Goal: Information Seeking & Learning: Learn about a topic

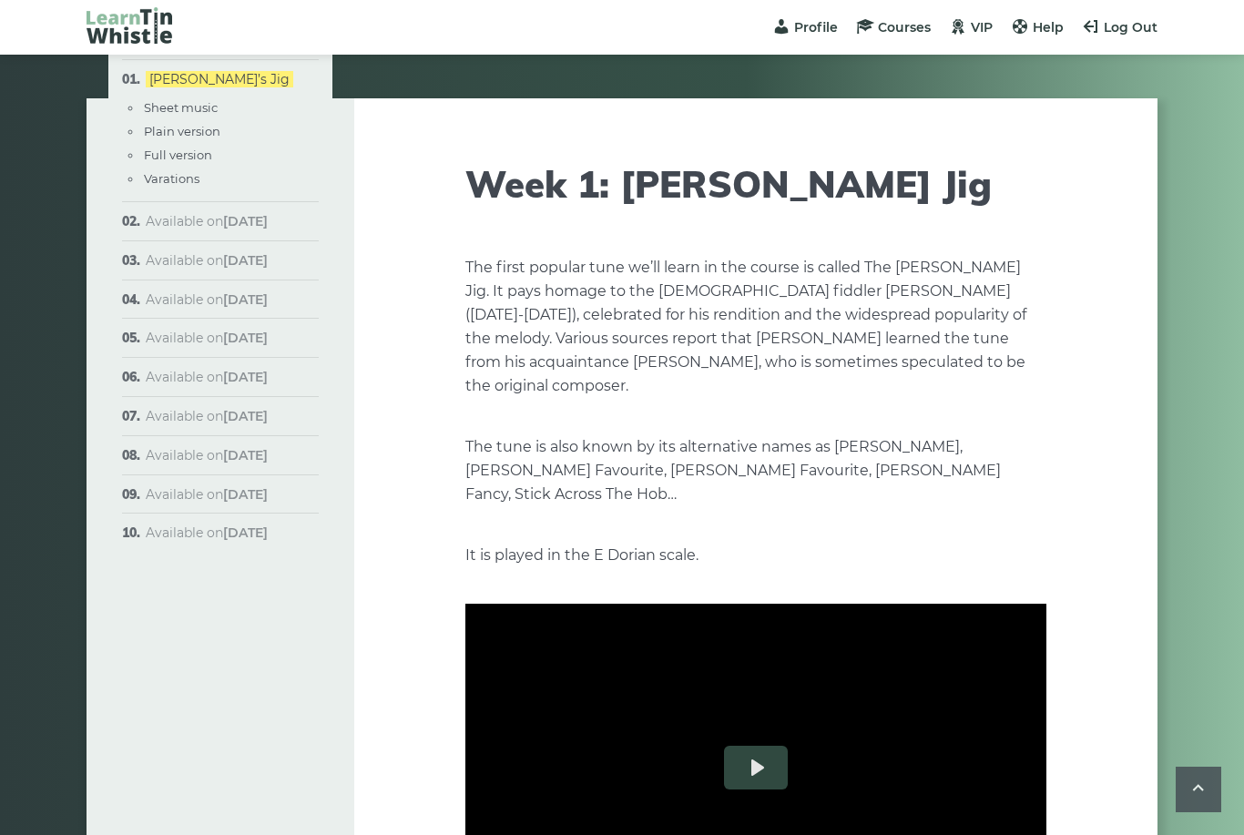
scroll to position [1787, 0]
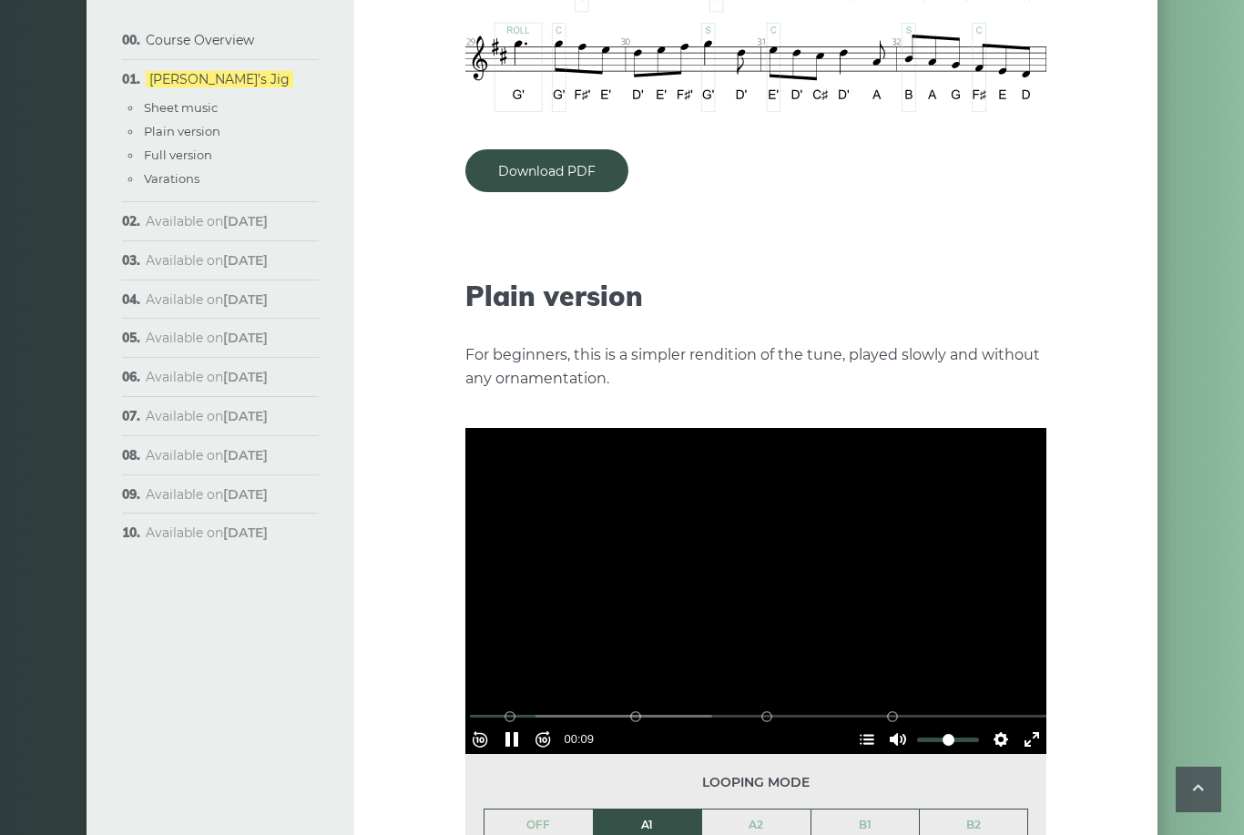
click at [526, 725] on button "Pause Play" at bounding box center [511, 739] width 29 height 29
type input "****"
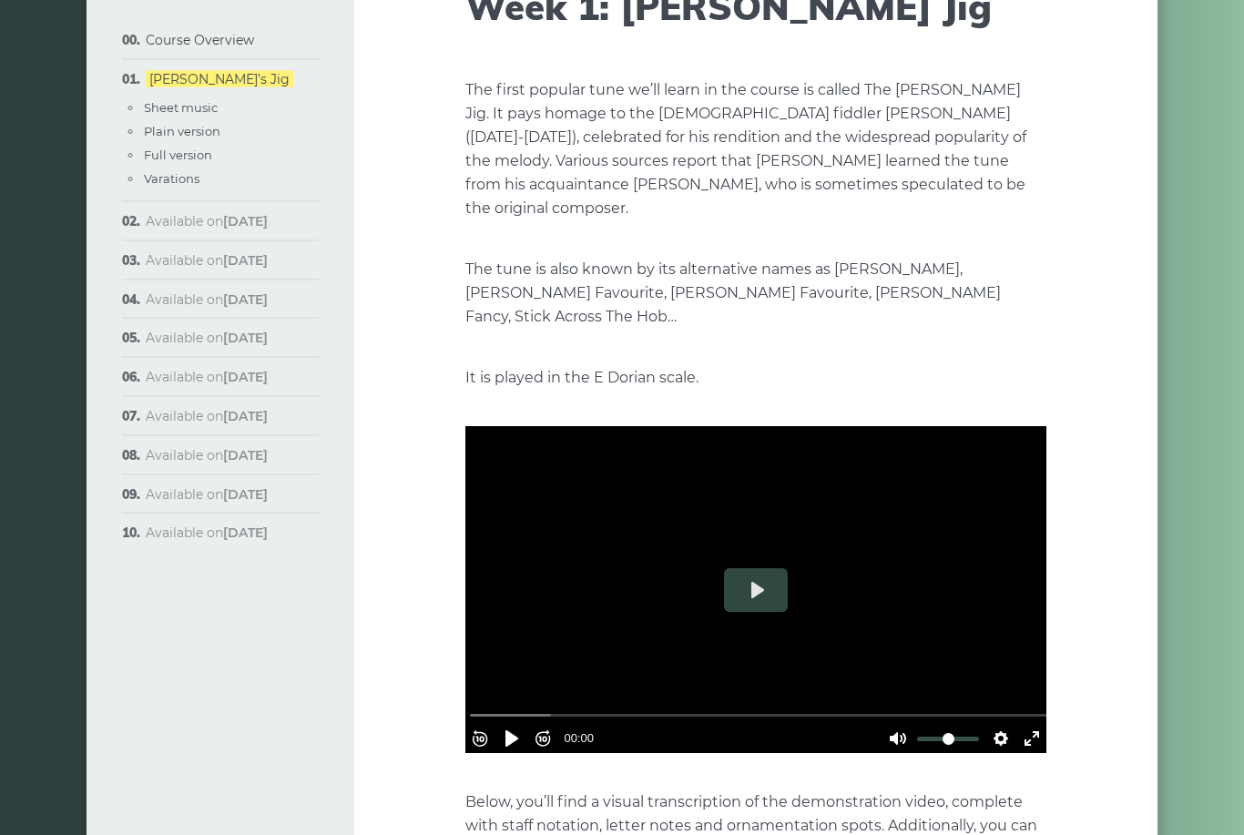
scroll to position [178, 0]
click at [742, 569] on button "Play" at bounding box center [756, 590] width 64 height 44
click at [754, 568] on button "Play" at bounding box center [756, 590] width 64 height 44
type input "*****"
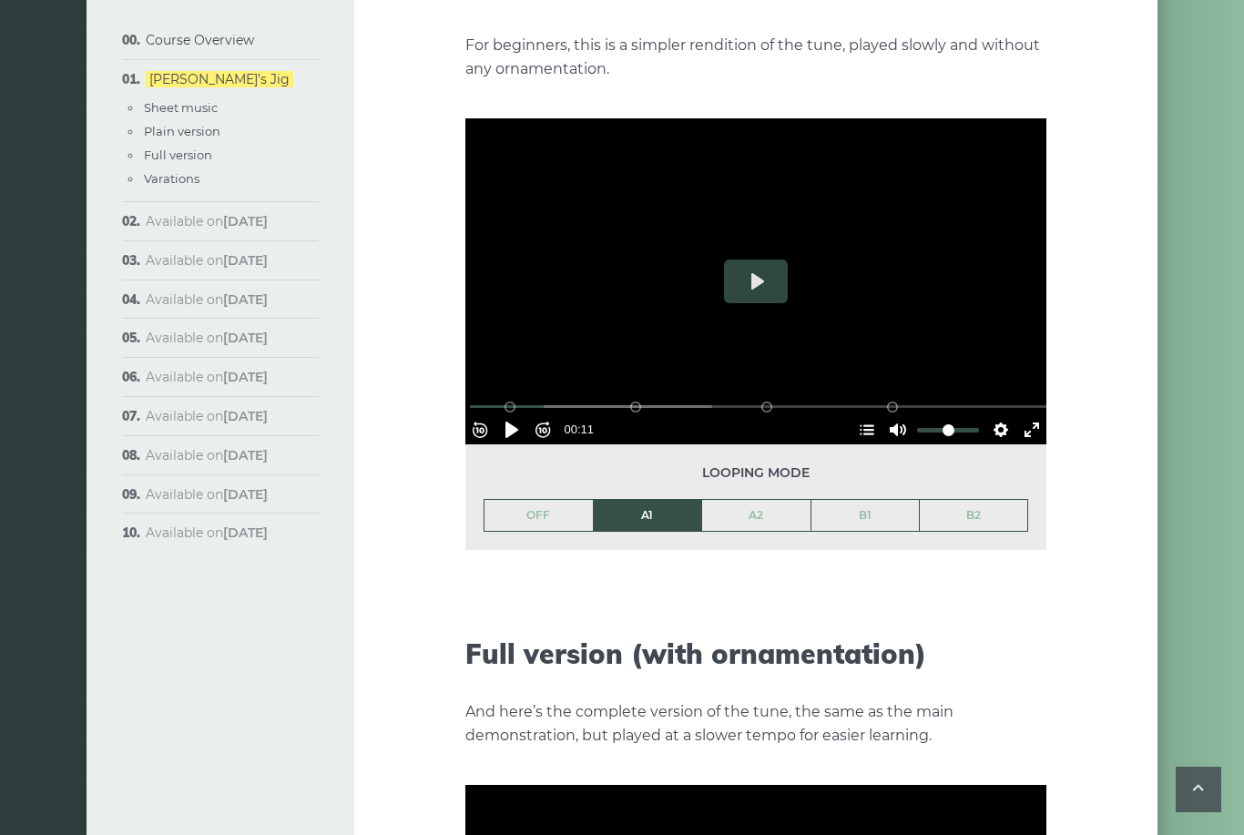
scroll to position [2099, 0]
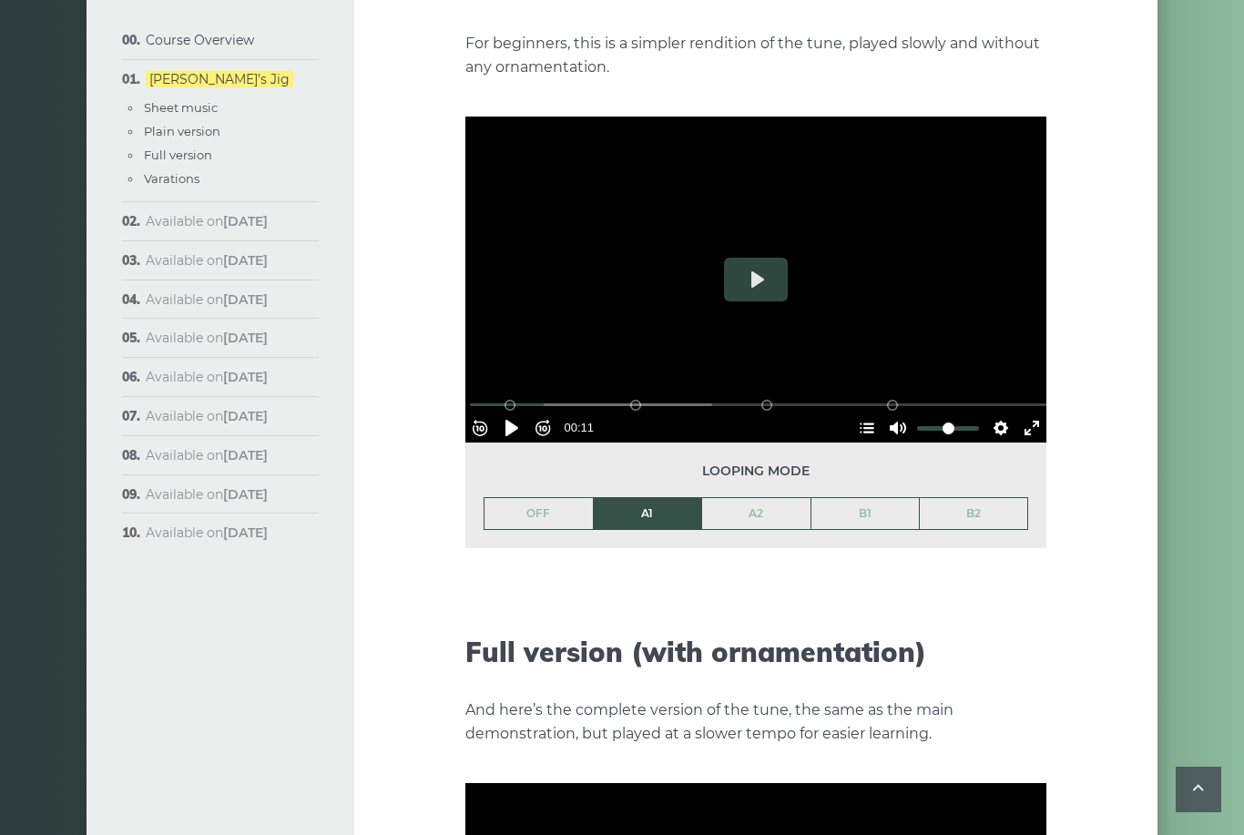
click at [500, 498] on link "OFF" at bounding box center [538, 513] width 108 height 31
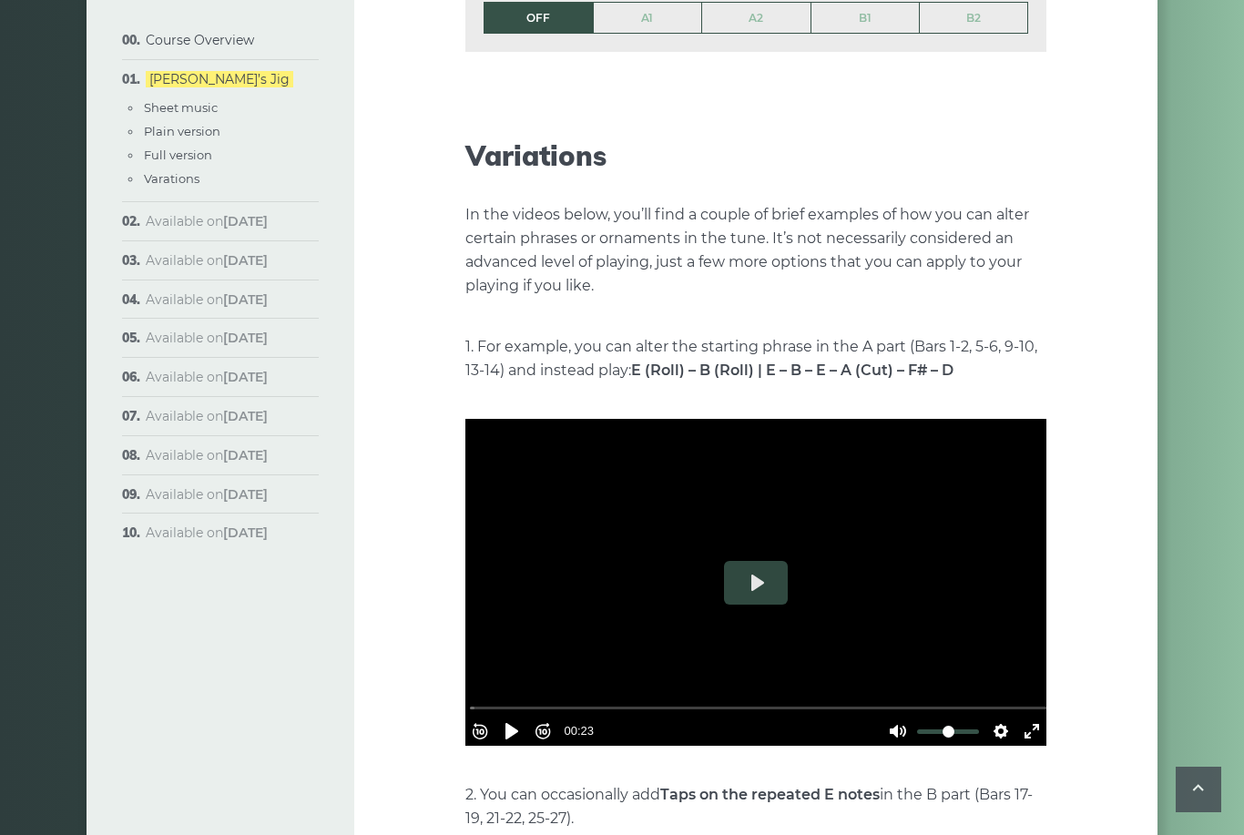
scroll to position [3333, 0]
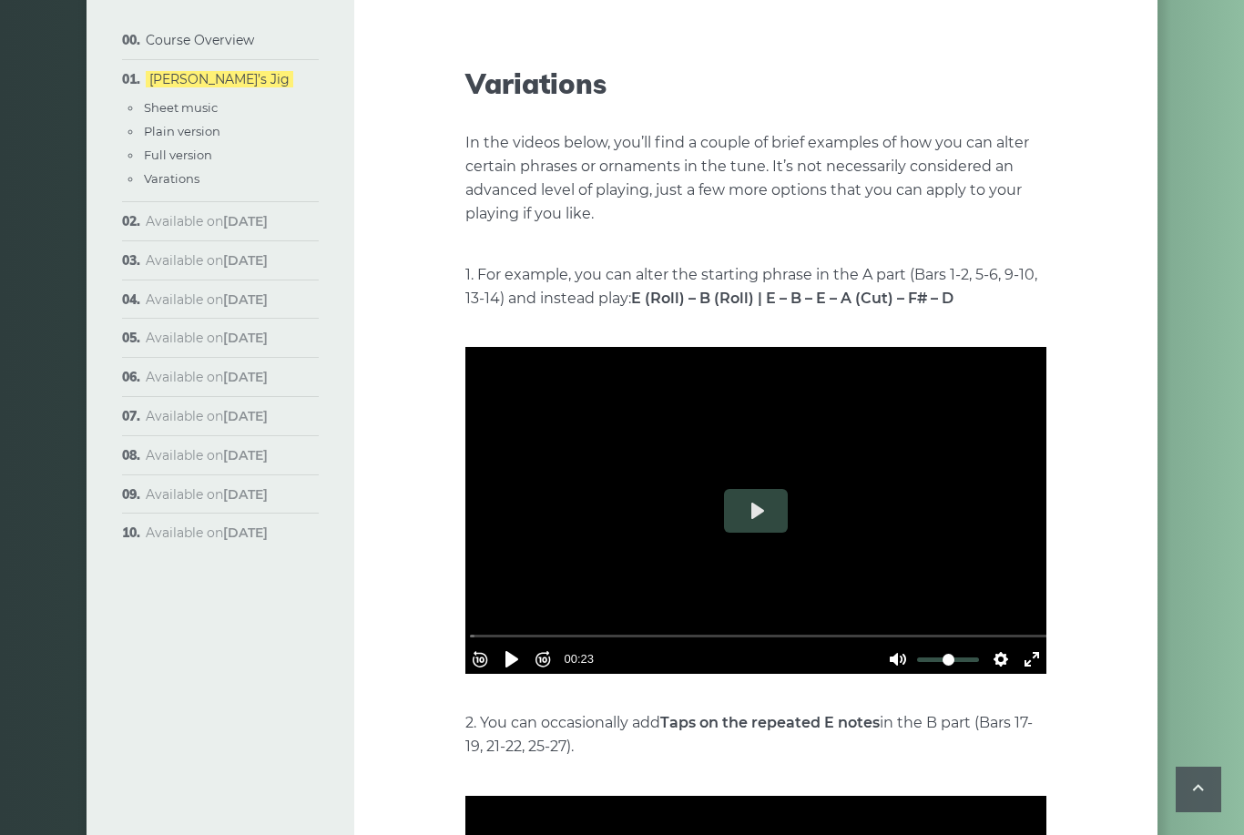
click at [755, 489] on button "Play" at bounding box center [756, 511] width 64 height 44
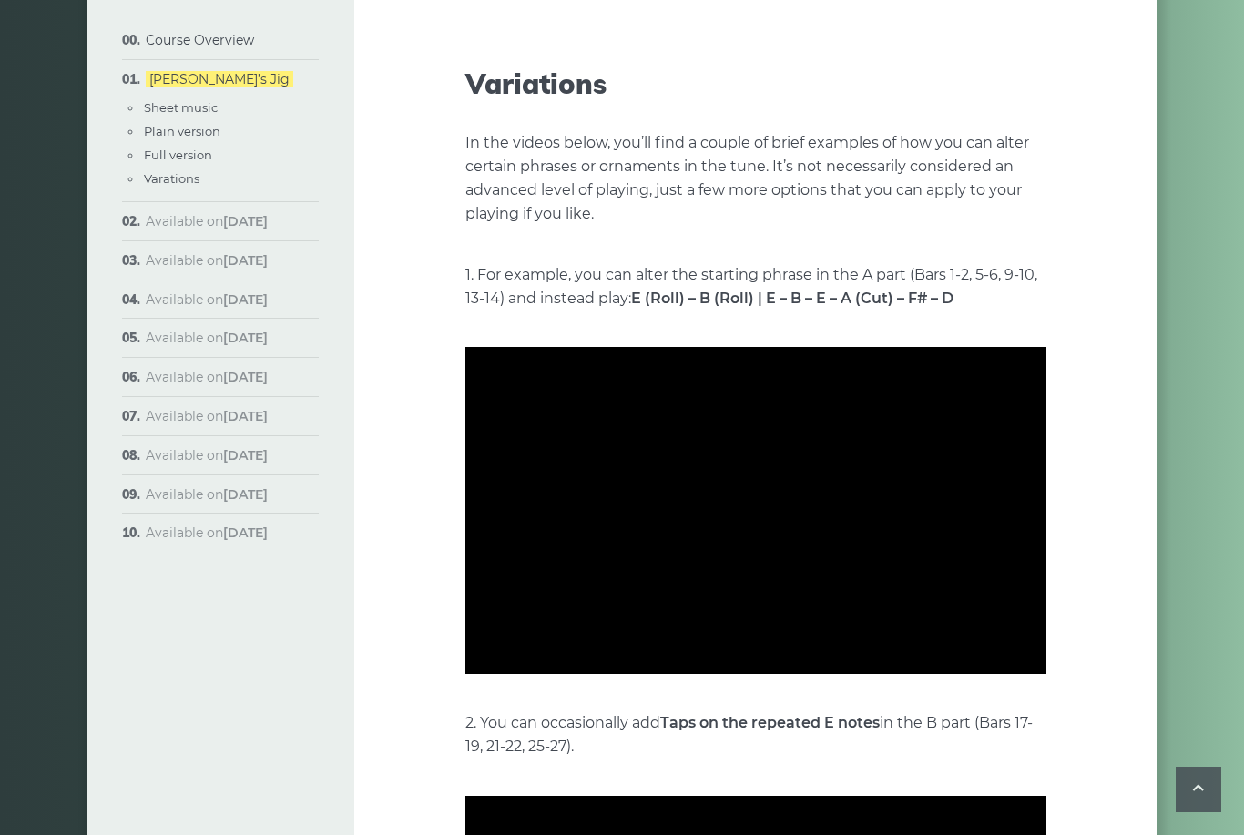
type input "*****"
click at [472, 711] on p "2. You can occasionally add Taps on the repeated E notes in the B part (Bars 17…" at bounding box center [755, 734] width 581 height 47
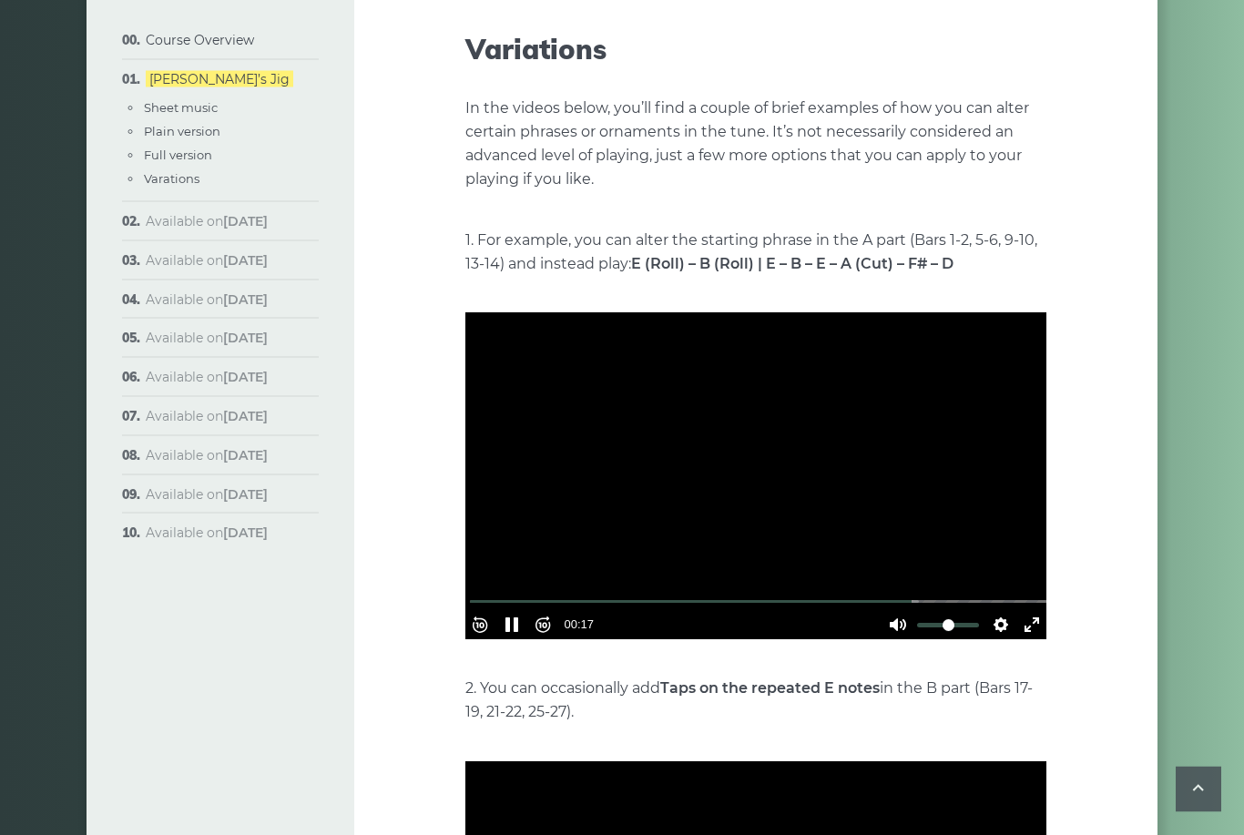
click at [525, 611] on button "Pause Play" at bounding box center [511, 625] width 29 height 29
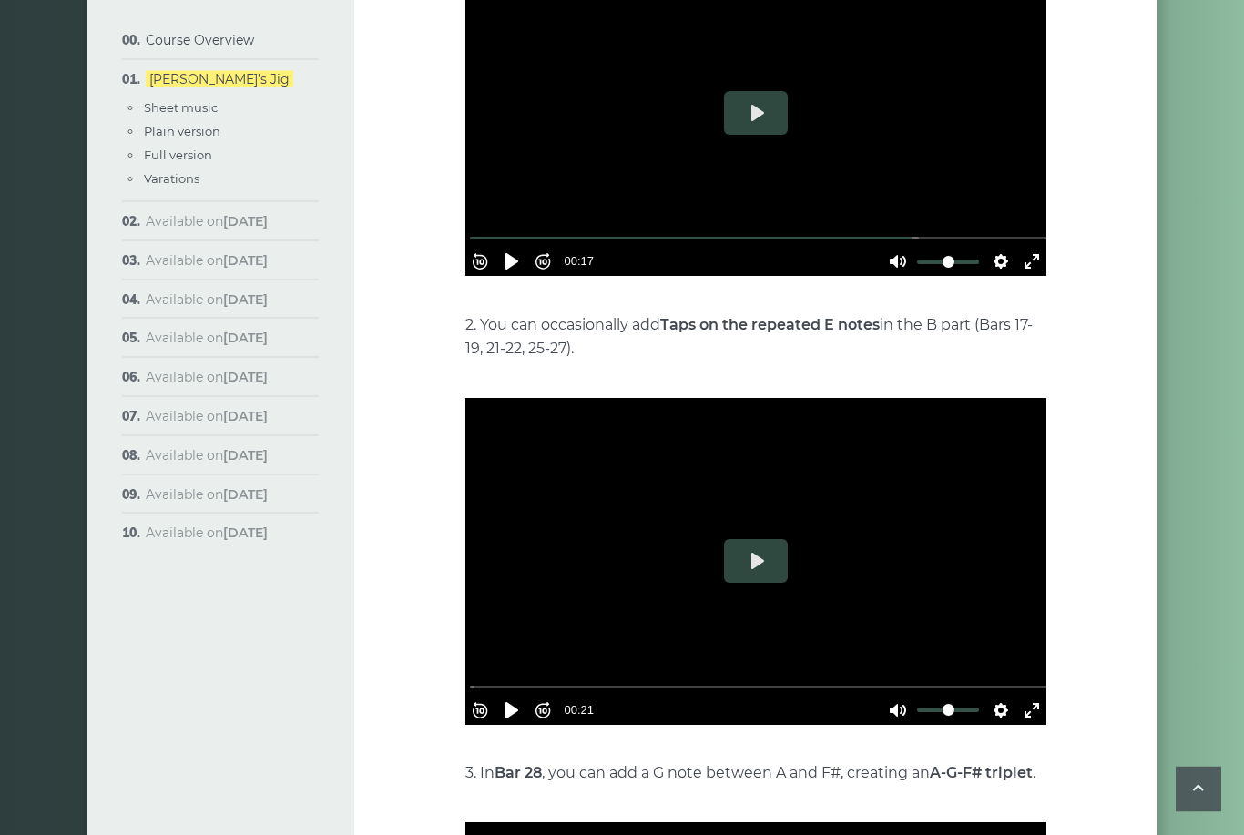
scroll to position [3747, 0]
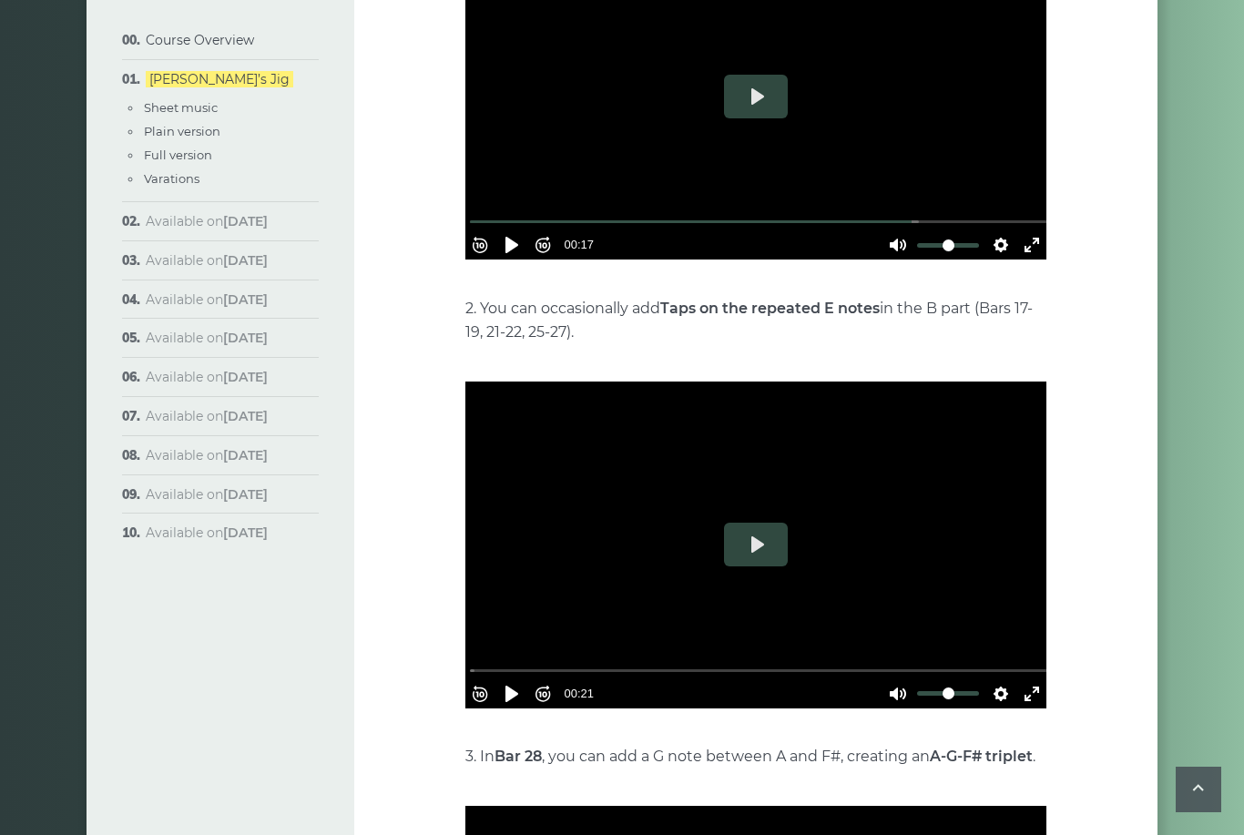
click at [778, 529] on button "Play" at bounding box center [756, 545] width 64 height 44
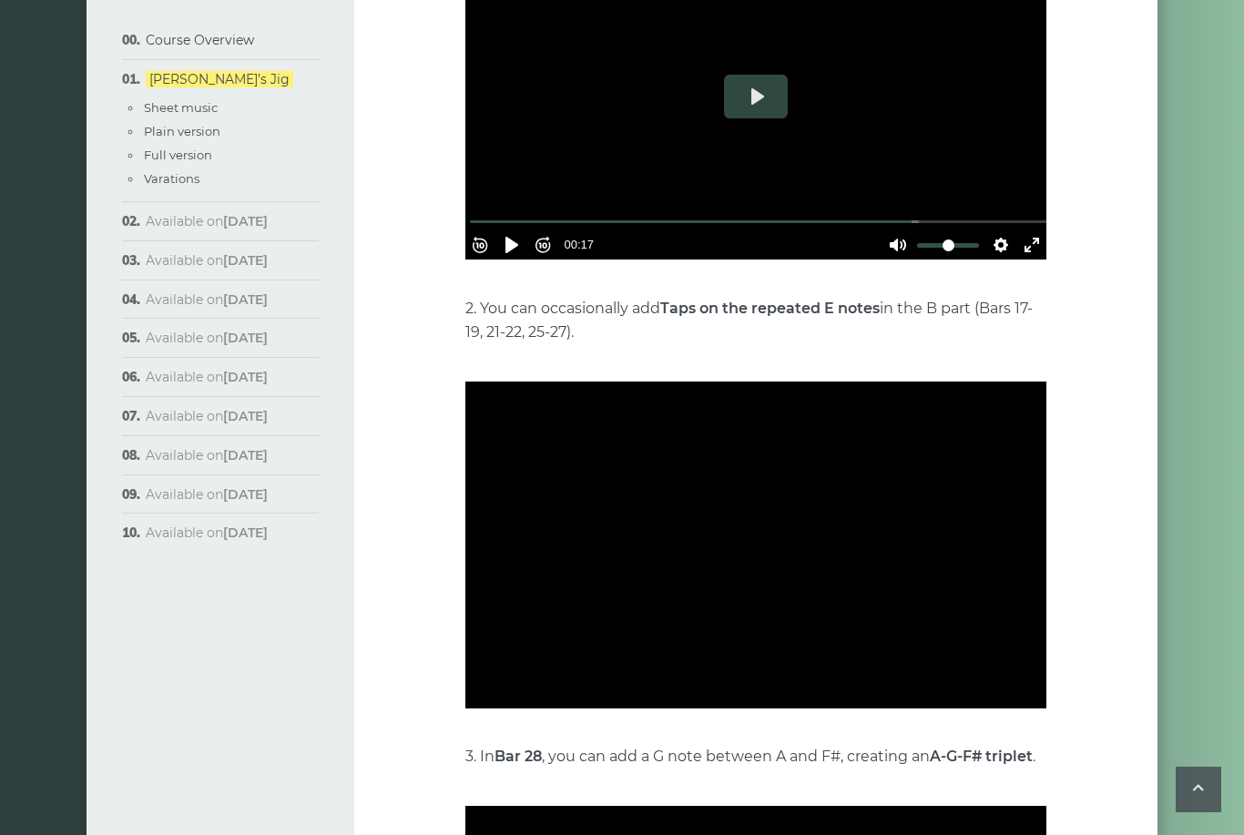
type input "*****"
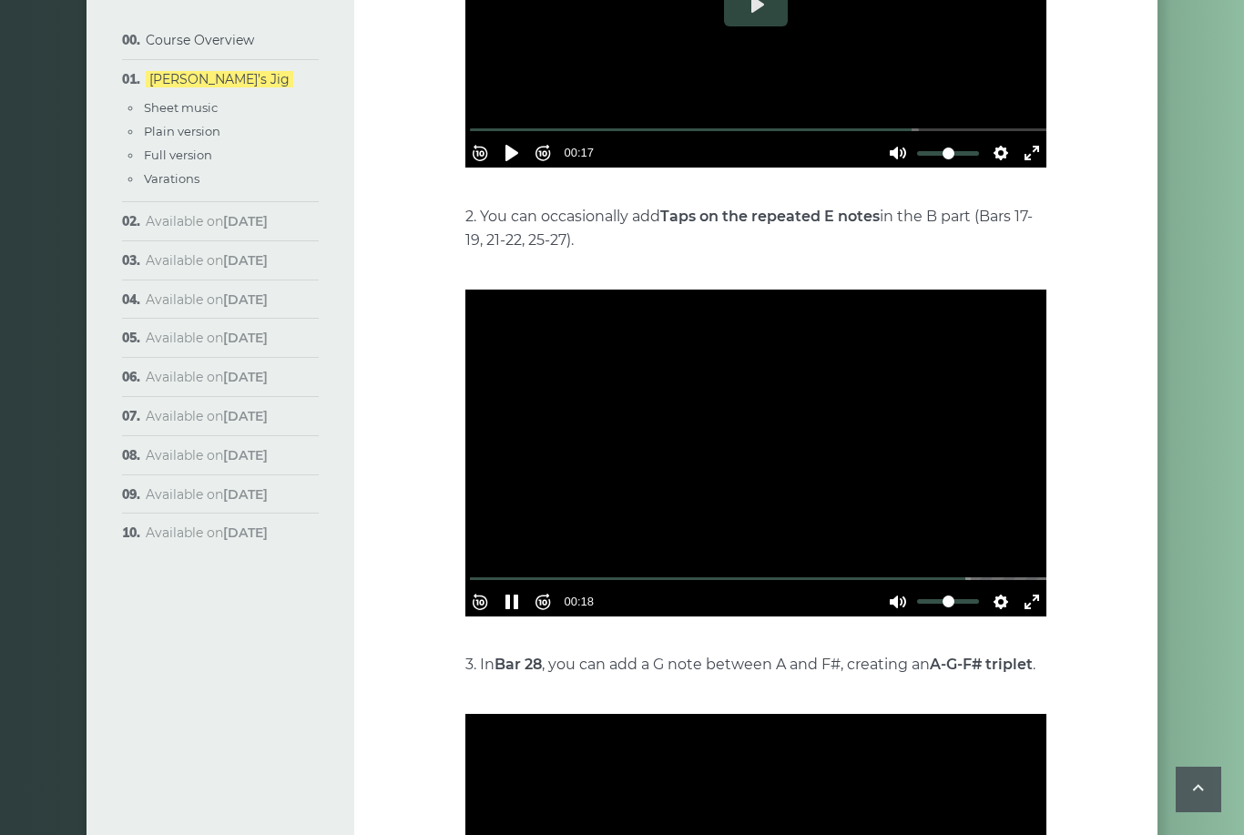
scroll to position [3838, 0]
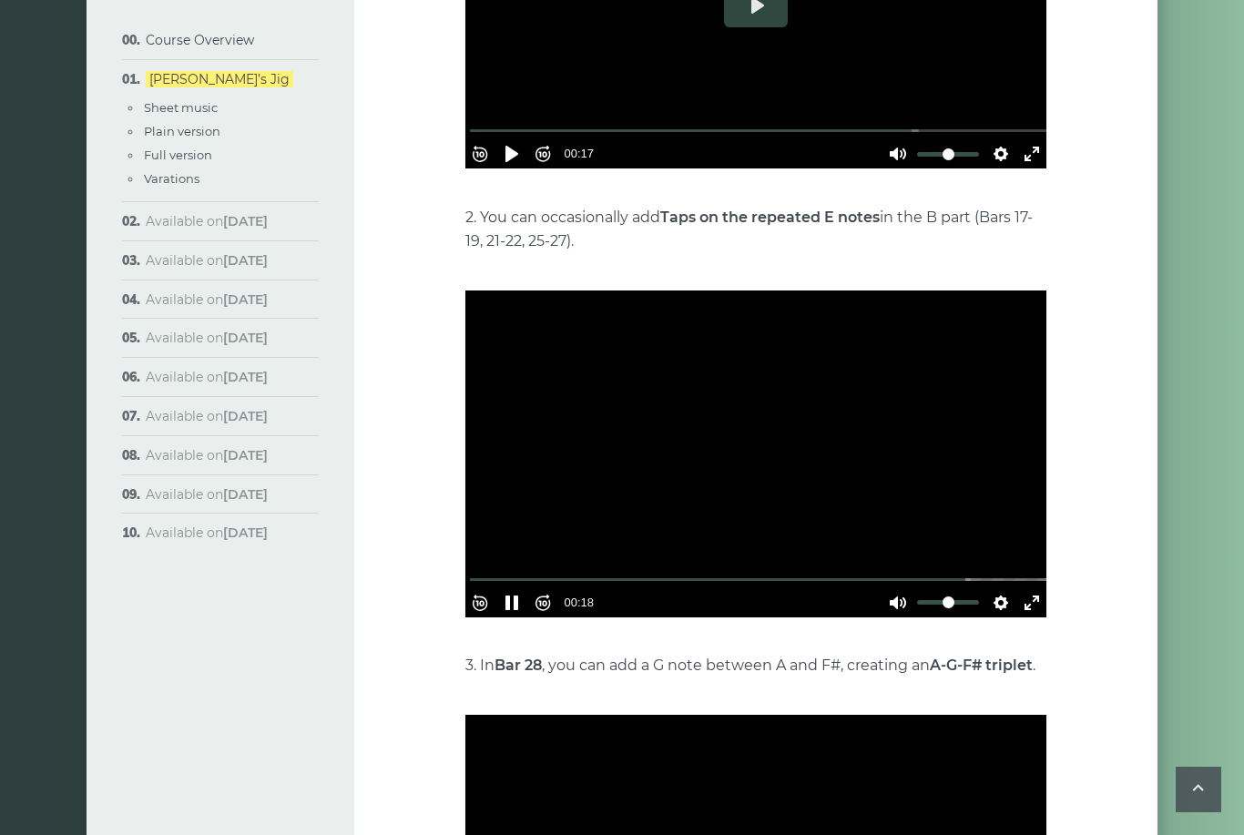
click at [523, 588] on button "Pause Play" at bounding box center [511, 602] width 29 height 29
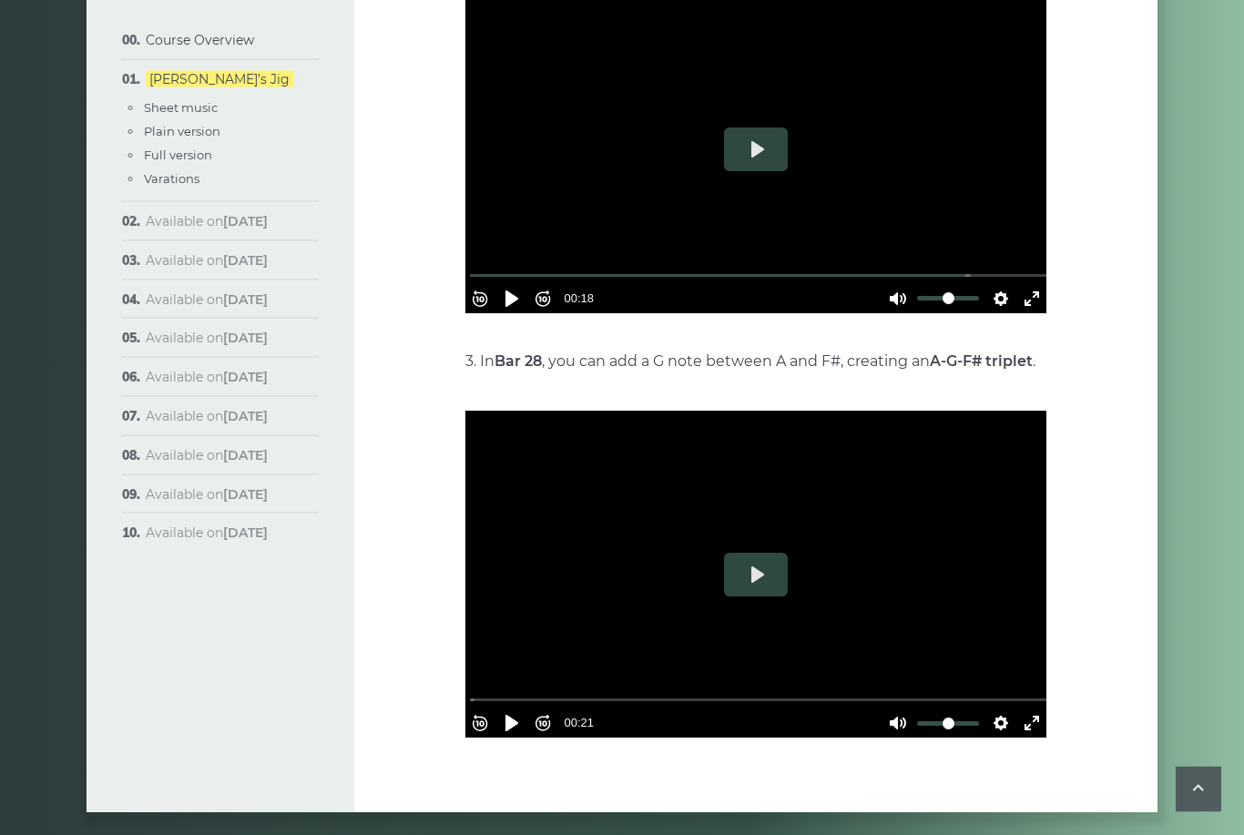
scroll to position [4142, 0]
click at [757, 563] on button "Play" at bounding box center [756, 575] width 64 height 44
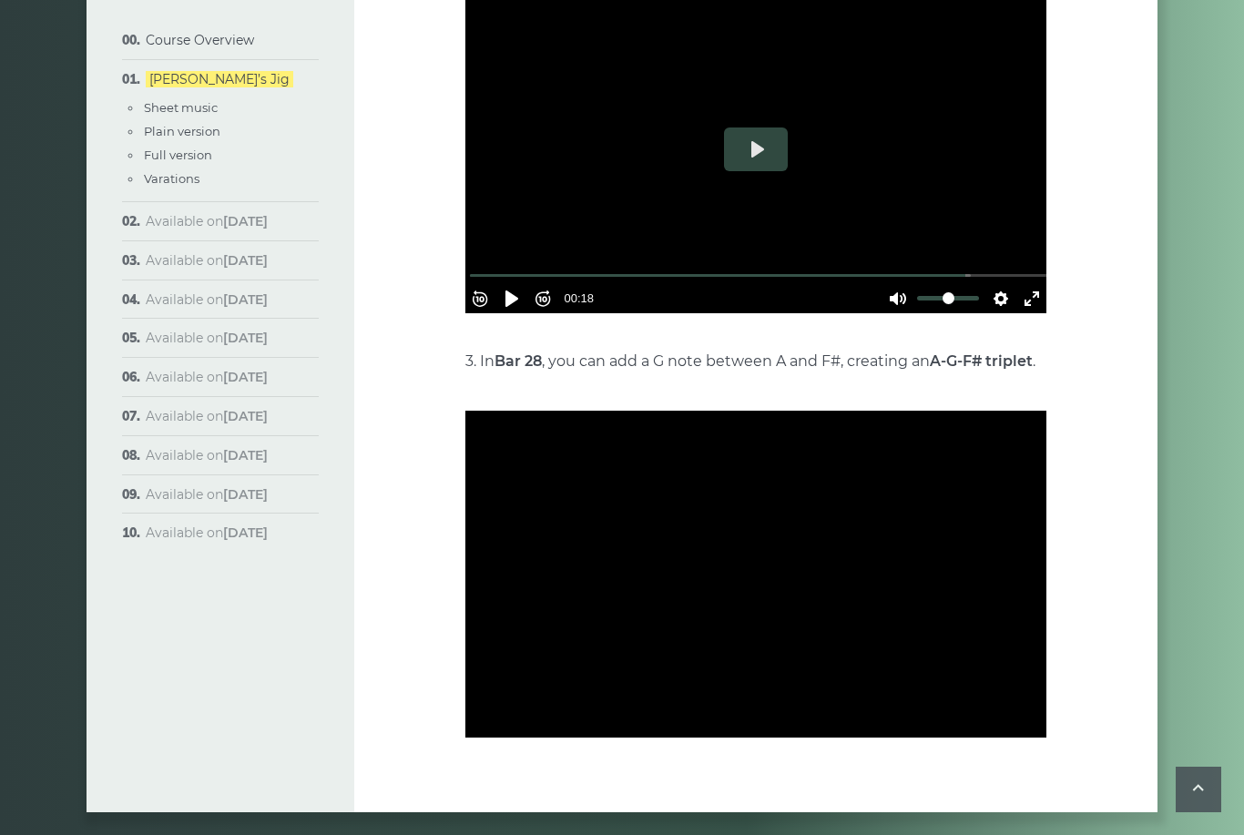
type input "*****"
click at [513, 708] on button "Pause Play" at bounding box center [511, 722] width 29 height 29
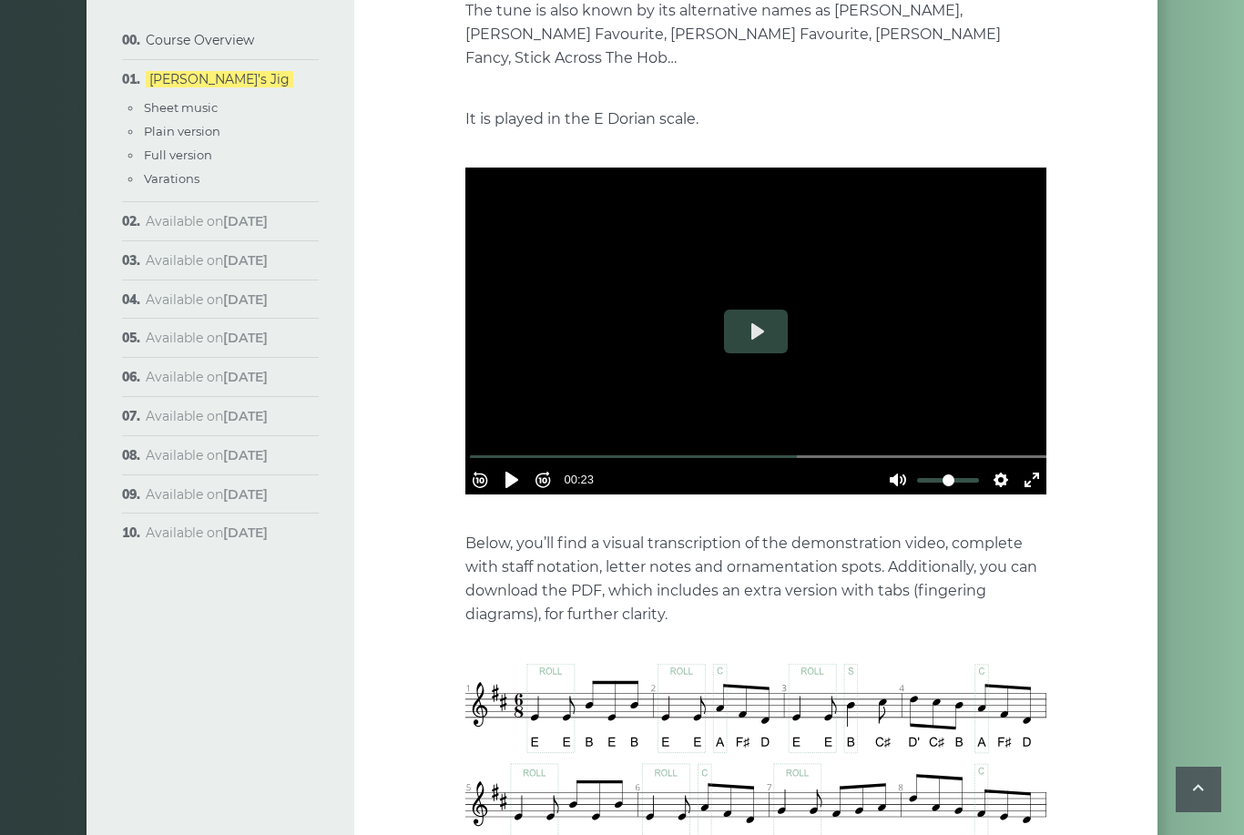
scroll to position [435, 0]
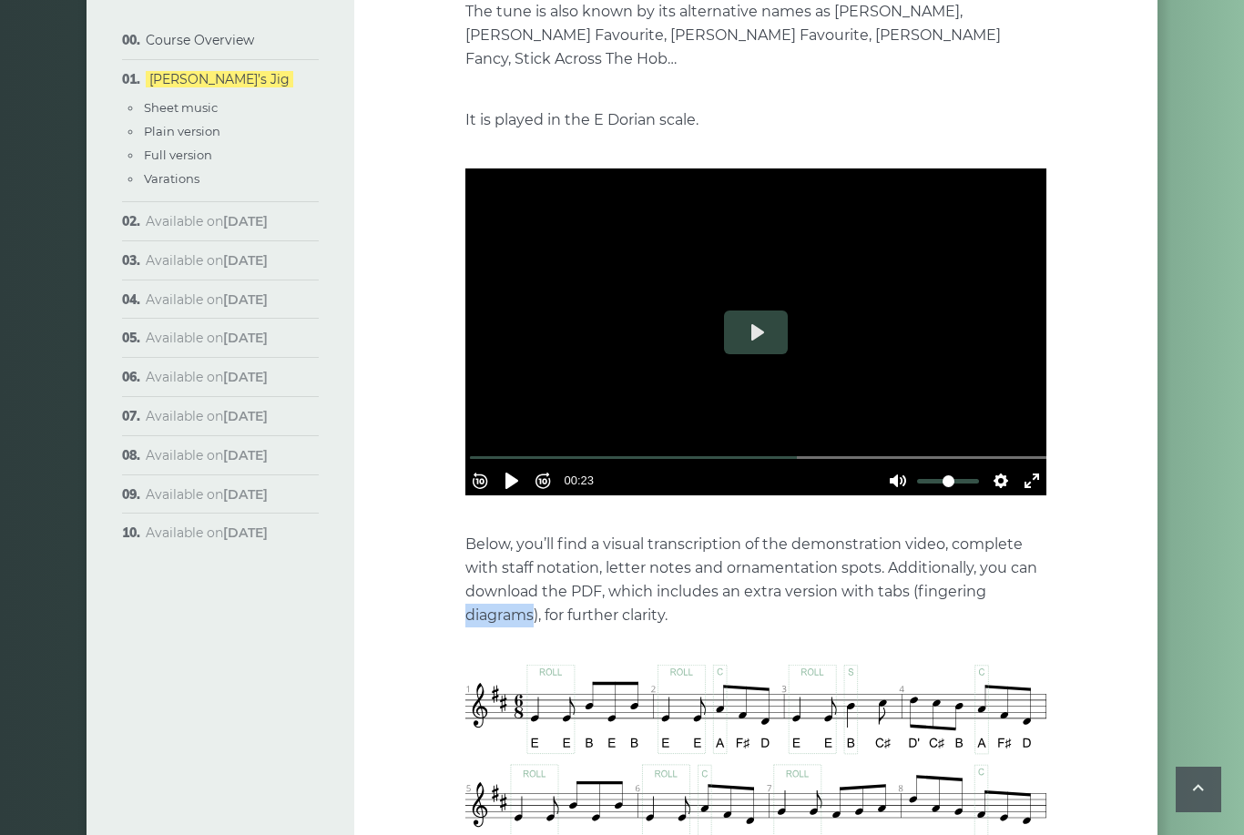
click at [840, 567] on p "Below, you’ll find a visual transcription of the demonstration video, complete …" at bounding box center [755, 580] width 581 height 95
click at [761, 321] on button "Play" at bounding box center [756, 332] width 64 height 44
click at [525, 466] on button "Pause Play" at bounding box center [511, 480] width 29 height 29
type input "*****"
click at [757, 310] on button "Play" at bounding box center [756, 332] width 64 height 44
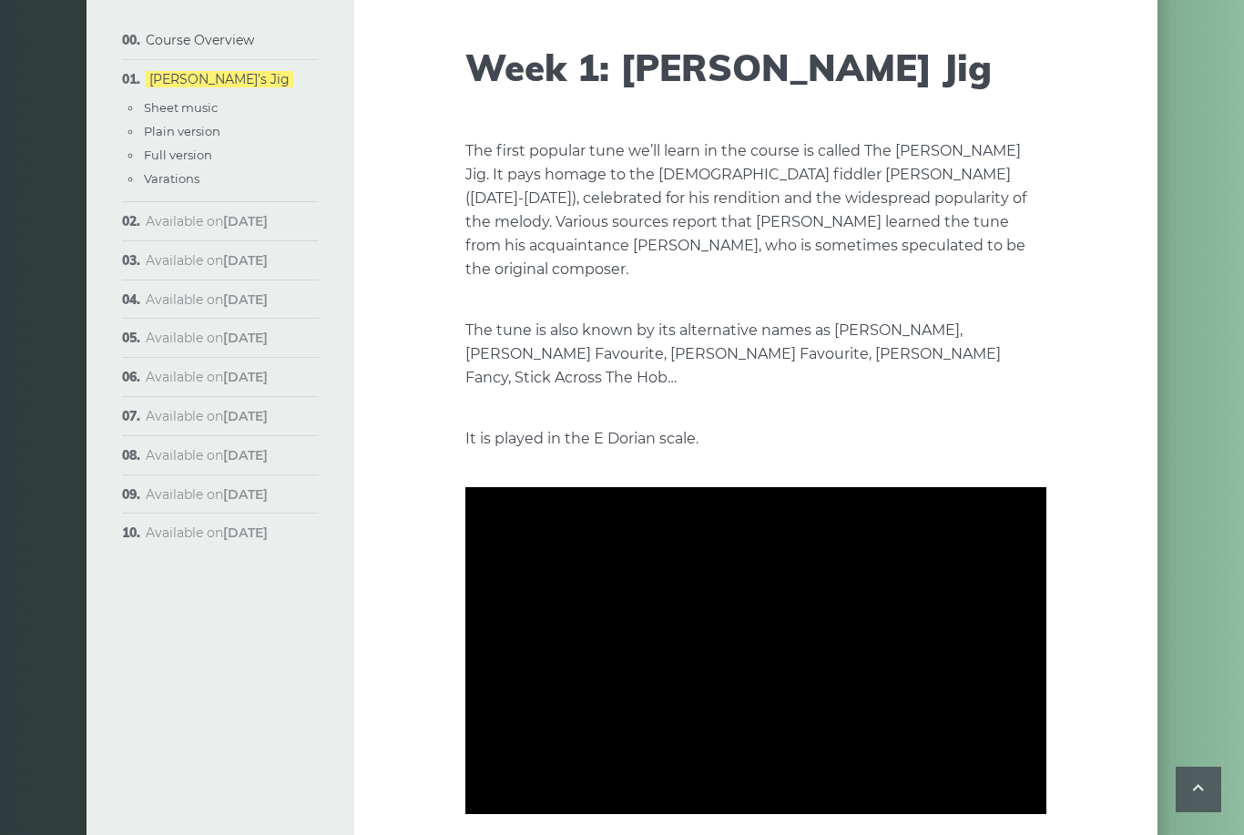
scroll to position [0, 0]
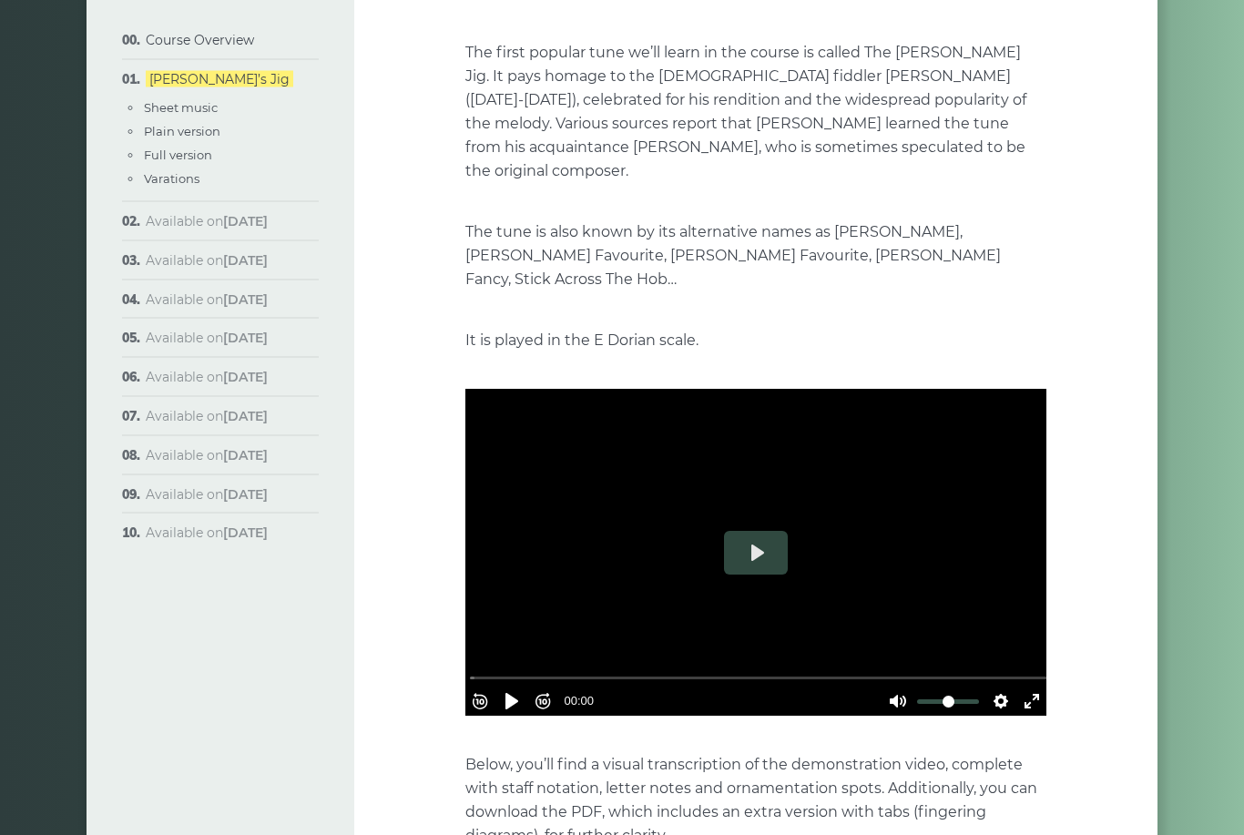
click at [759, 532] on button "Play" at bounding box center [756, 554] width 64 height 44
type input "***"
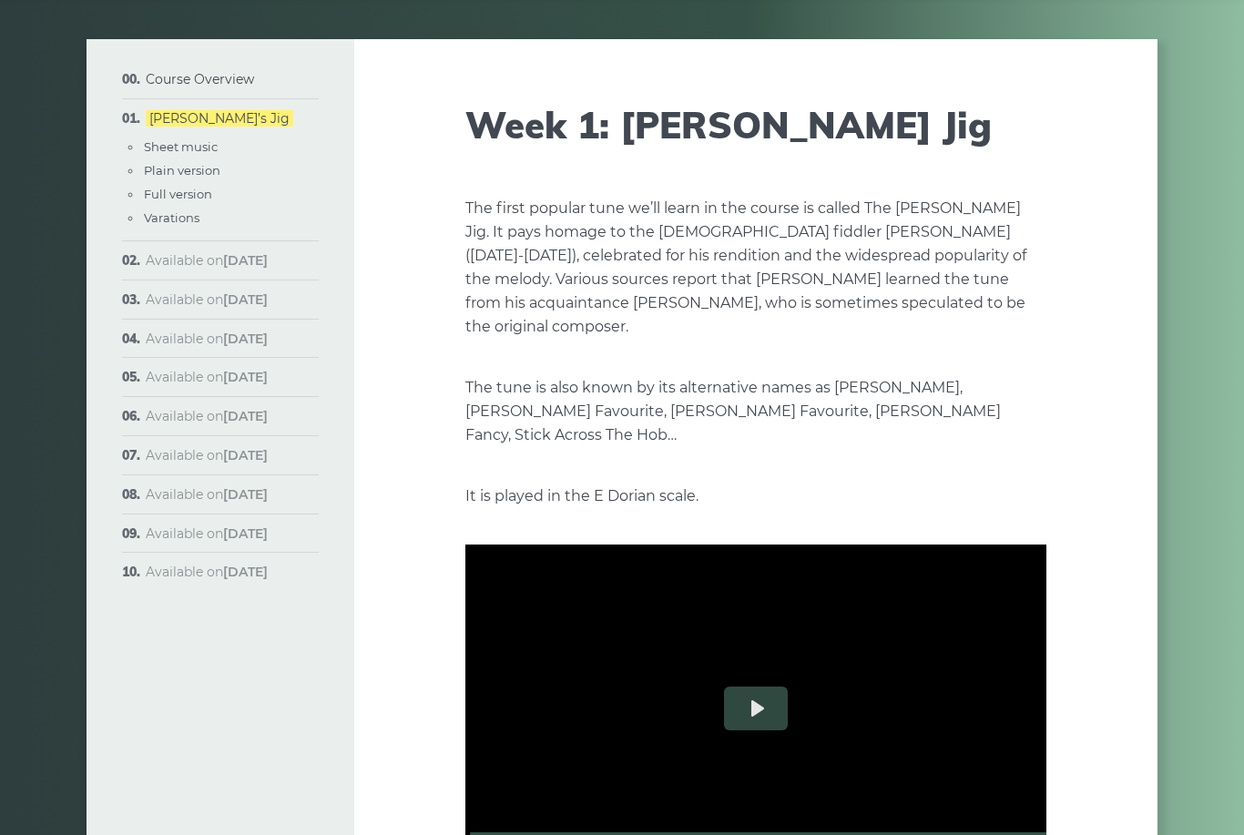
scroll to position [0, 0]
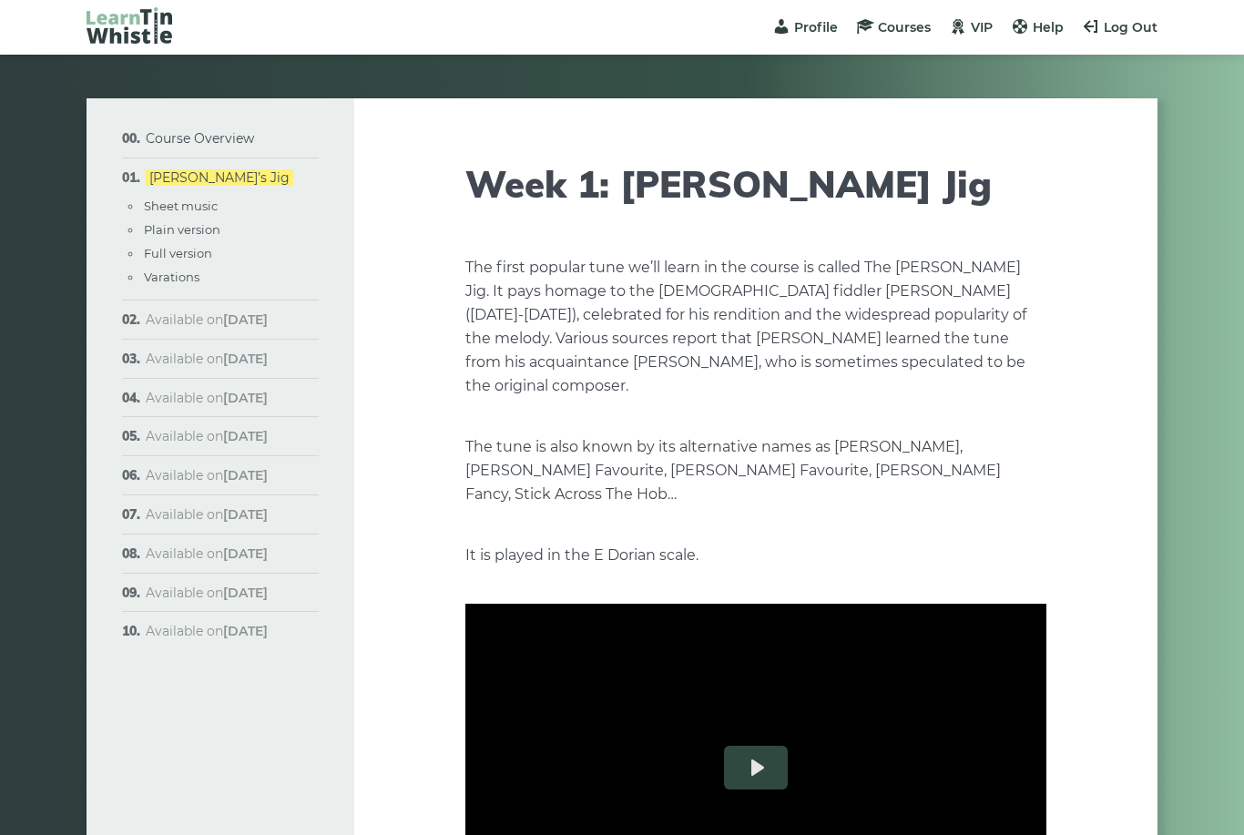
click at [113, 37] on img at bounding box center [129, 25] width 86 height 36
click at [974, 20] on span "VIP" at bounding box center [982, 27] width 22 height 16
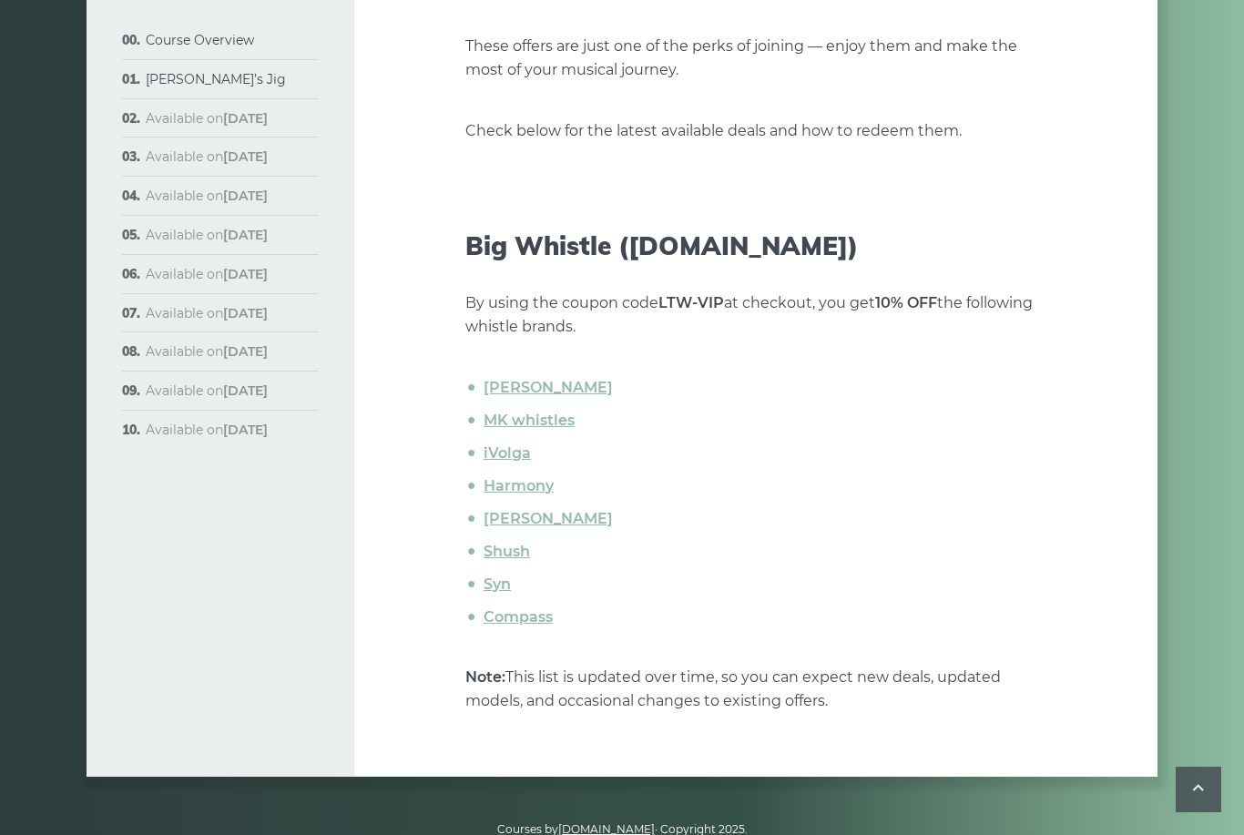
scroll to position [394, 0]
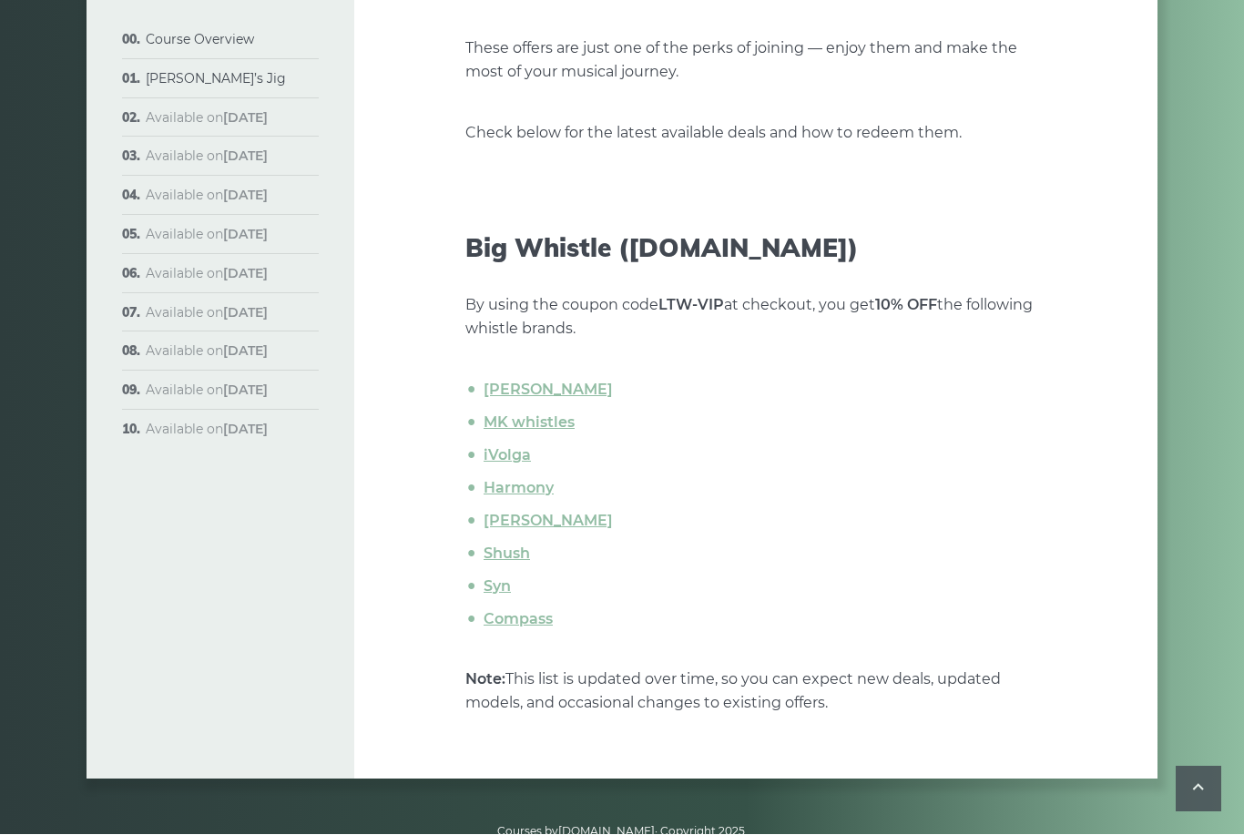
click at [508, 391] on link "[PERSON_NAME]" at bounding box center [547, 389] width 129 height 17
